Goal: Navigation & Orientation: Find specific page/section

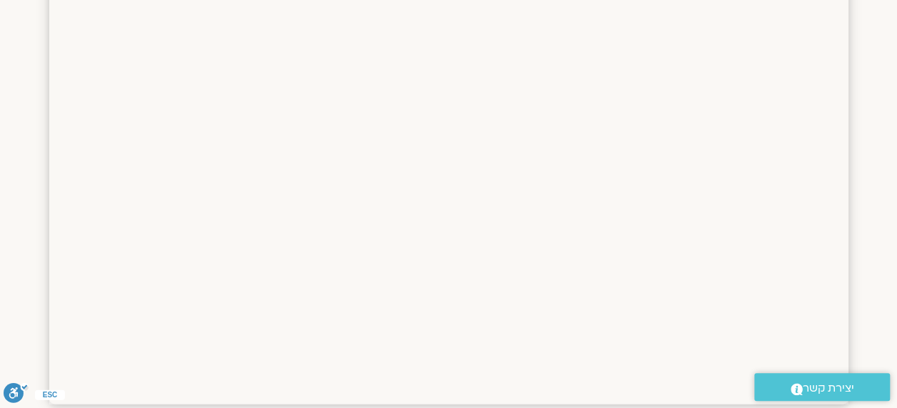
scroll to position [2009, 0]
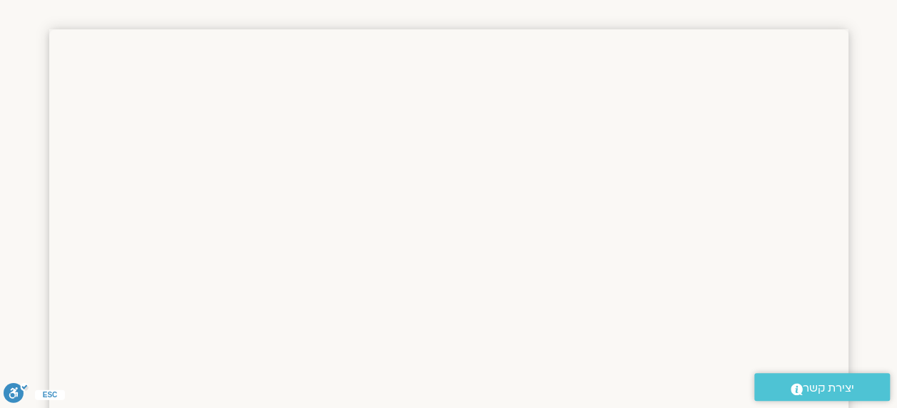
scroll to position [1304, 0]
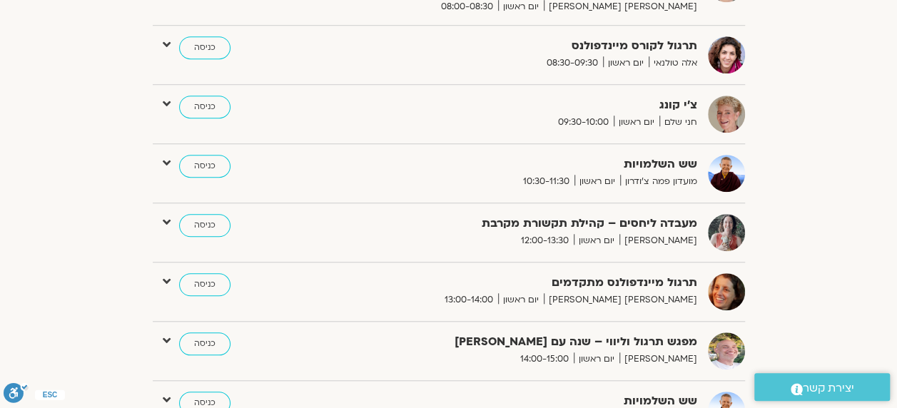
scroll to position [492, 0]
click at [322, 207] on div "מועדון חמש בבוקר 20 דקות תנועה מעוררת, 20 דקות של התבוננות, 20 דקות של צמיחה פט…" at bounding box center [449, 279] width 592 height 1032
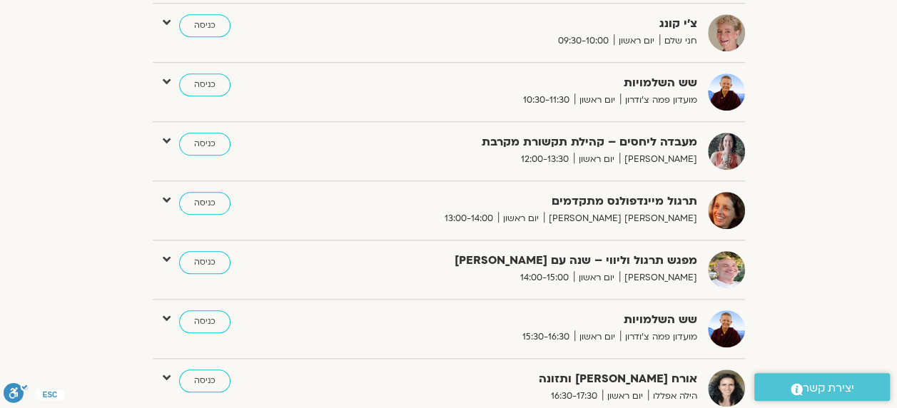
scroll to position [575, 0]
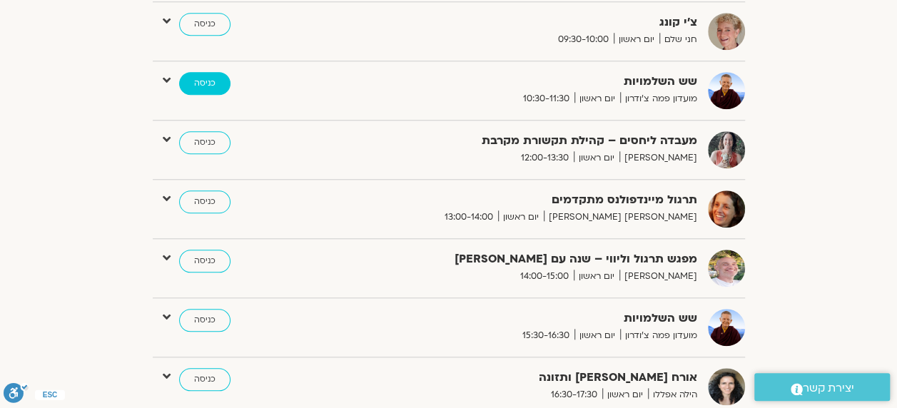
click at [198, 79] on link "כניסה" at bounding box center [204, 83] width 51 height 23
